Goal: Navigation & Orientation: Find specific page/section

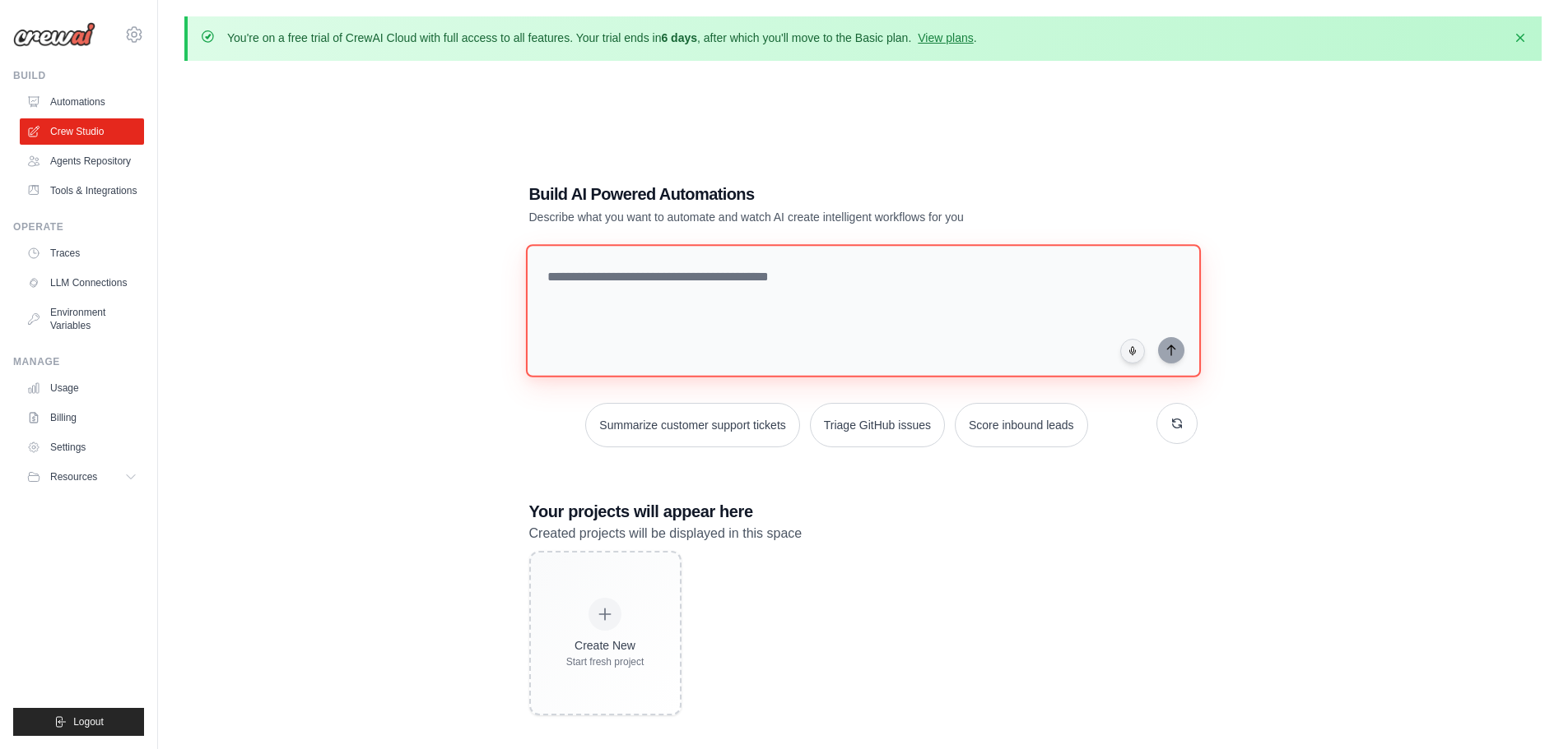
click at [673, 288] on textarea at bounding box center [862, 311] width 675 height 133
click at [91, 160] on link "Agents Repository" at bounding box center [83, 161] width 124 height 26
click at [86, 110] on link "Automations" at bounding box center [83, 102] width 124 height 26
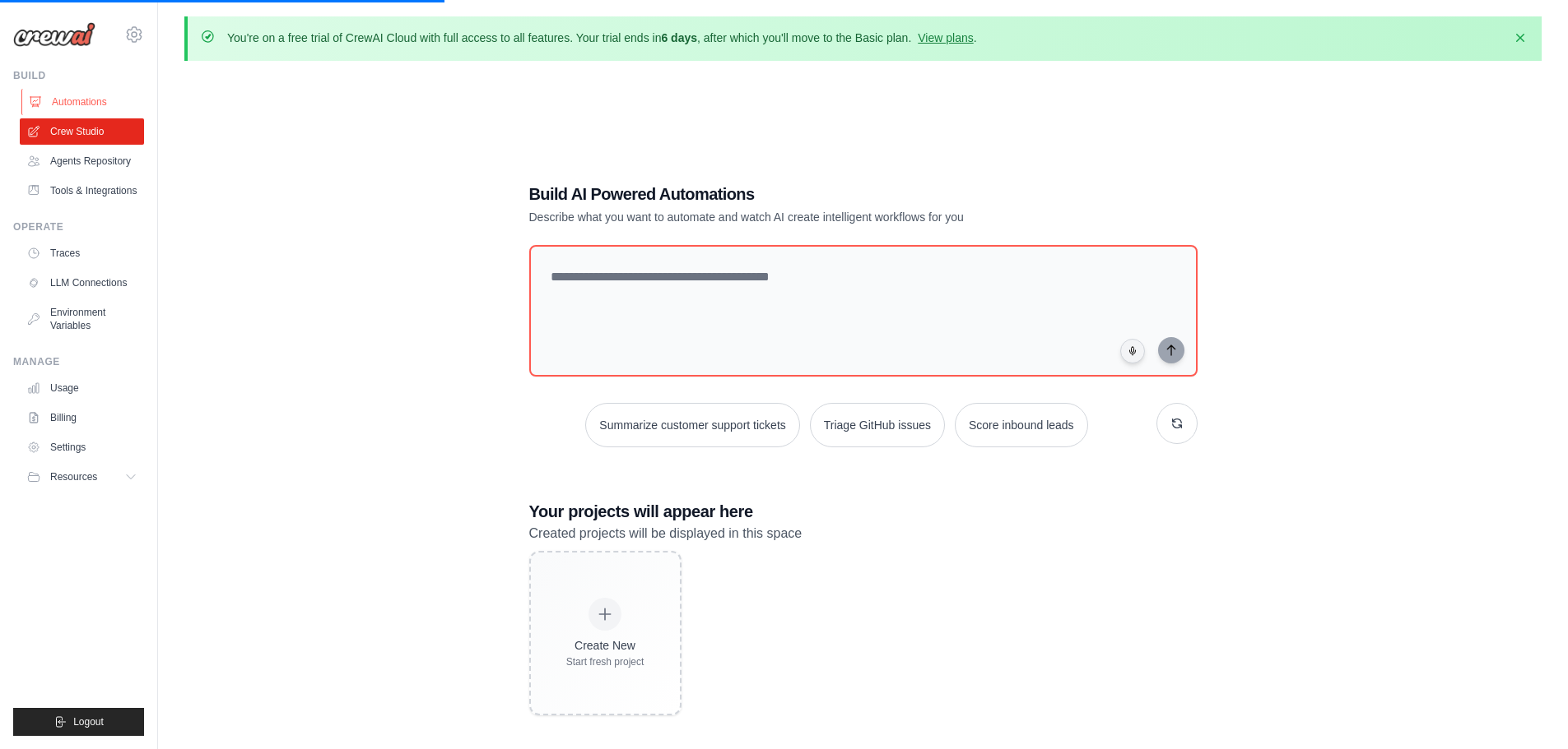
click at [72, 91] on link "Automations" at bounding box center [83, 102] width 124 height 26
